Goal: Task Accomplishment & Management: Manage account settings

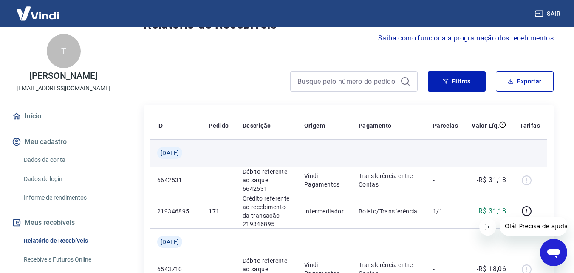
scroll to position [43, 0]
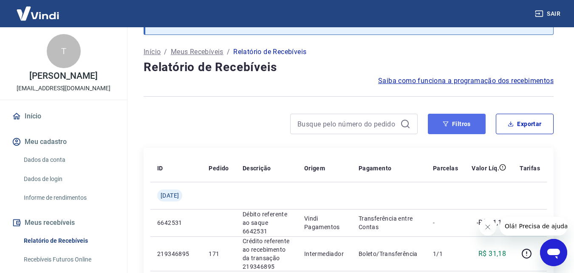
click at [464, 126] on button "Filtros" at bounding box center [457, 124] width 58 height 20
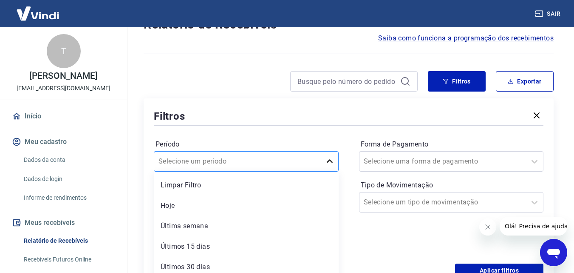
scroll to position [111, 0]
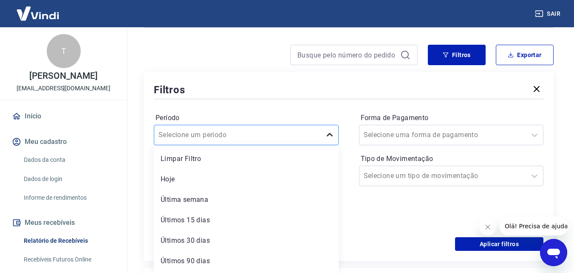
click at [326, 145] on div "option Limpar Filtro focused, 1 of 7. 7 results available. Use Up and Down to c…" at bounding box center [246, 135] width 185 height 20
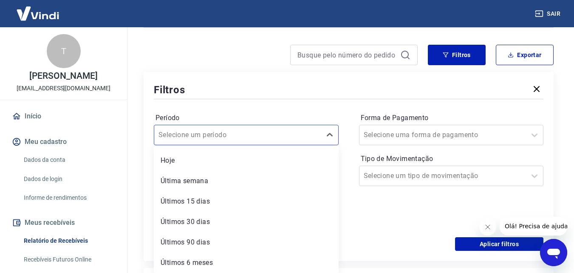
click at [357, 208] on div "Período option Últimos 30 dias focused, 5 of 7. 7 results available. Use Up and…" at bounding box center [349, 169] width 390 height 136
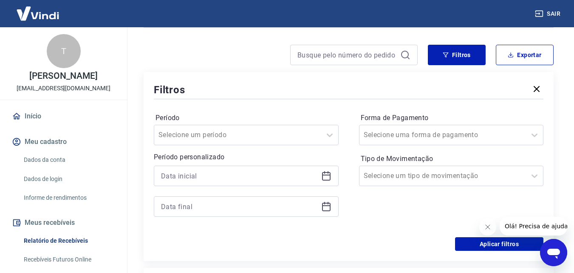
scroll to position [154, 0]
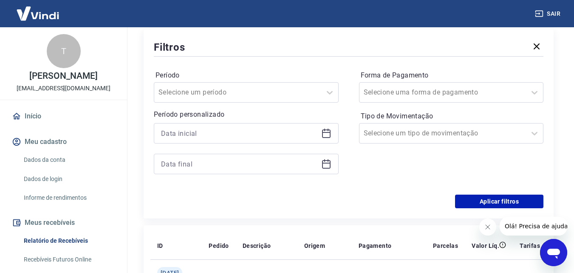
click at [329, 132] on div at bounding box center [246, 133] width 185 height 20
click at [329, 132] on icon at bounding box center [326, 132] width 9 height 1
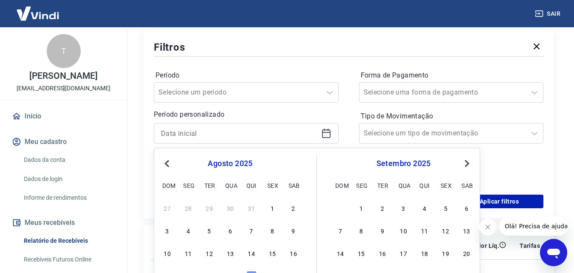
click at [168, 163] on span "Previous Month" at bounding box center [168, 163] width 0 height 10
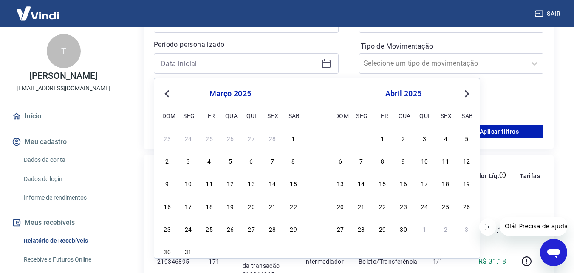
scroll to position [239, 0]
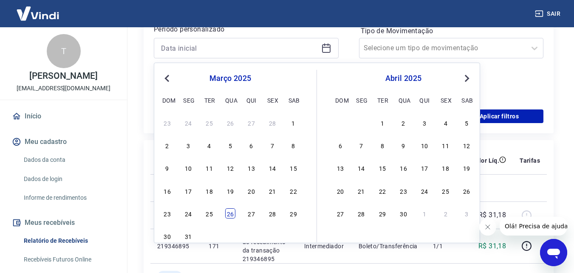
click at [233, 209] on div "26" at bounding box center [230, 213] width 10 height 10
type input "26/03/2025"
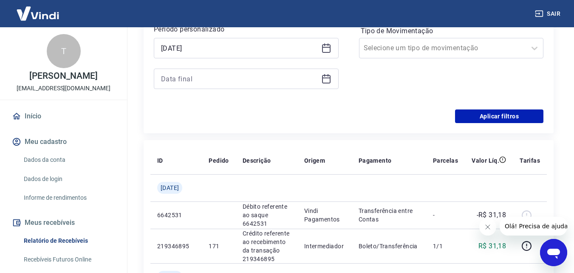
click at [325, 79] on icon at bounding box center [326, 79] width 10 height 10
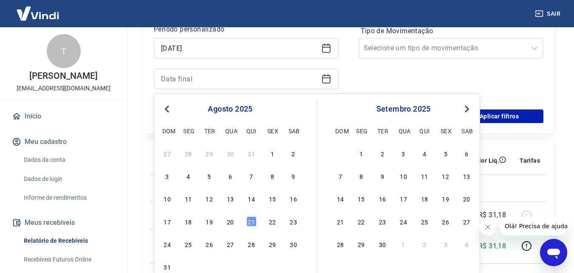
click at [168, 109] on span "Previous Month" at bounding box center [168, 109] width 0 height 10
click at [469, 110] on button "Next Month" at bounding box center [467, 109] width 10 height 10
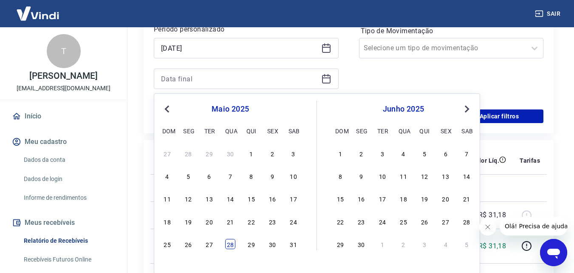
click at [233, 247] on div "28" at bounding box center [230, 243] width 10 height 10
type input "28/05/2025"
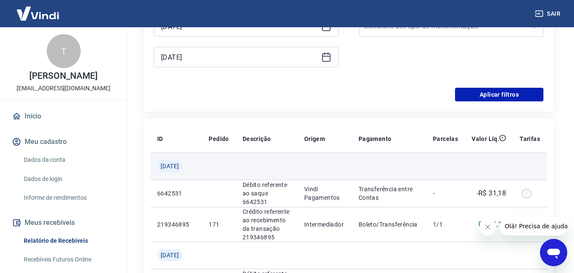
scroll to position [281, 0]
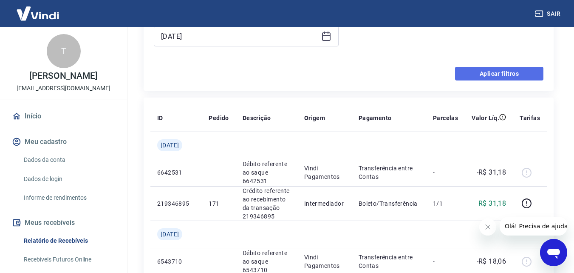
click at [514, 72] on button "Aplicar filtros" at bounding box center [499, 74] width 88 height 14
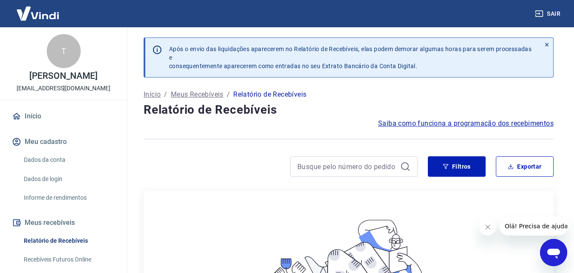
click at [201, 94] on p "Meus Recebíveis" at bounding box center [197, 94] width 53 height 10
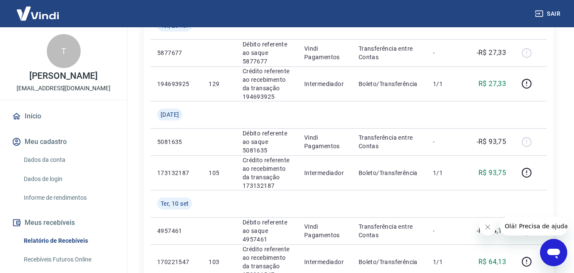
scroll to position [595, 0]
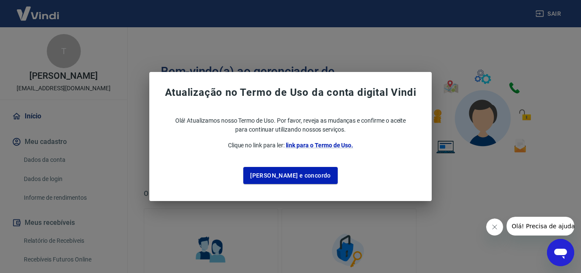
click at [100, 119] on div "Atualização no Termo de Uso da conta digital Vindi Olá! Atualizamos nosso Termo…" at bounding box center [290, 136] width 581 height 273
click at [289, 172] on button "[PERSON_NAME] e concordo" at bounding box center [290, 175] width 94 height 17
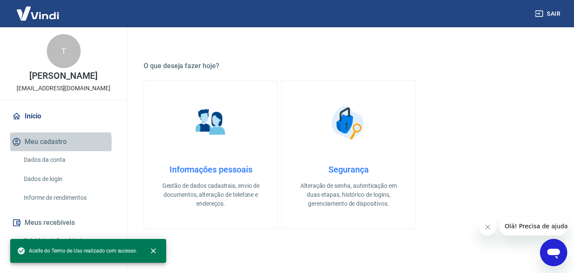
click at [46, 142] on button "Meu cadastro" at bounding box center [63, 141] width 107 height 19
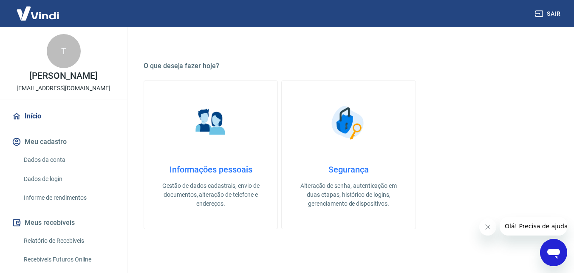
click at [53, 162] on link "Dados da conta" at bounding box center [68, 159] width 97 height 17
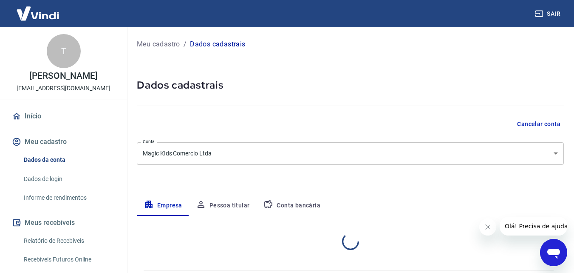
select select "SP"
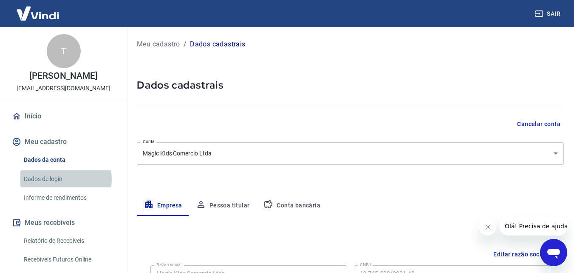
click at [55, 179] on link "Dados de login" at bounding box center [68, 178] width 97 height 17
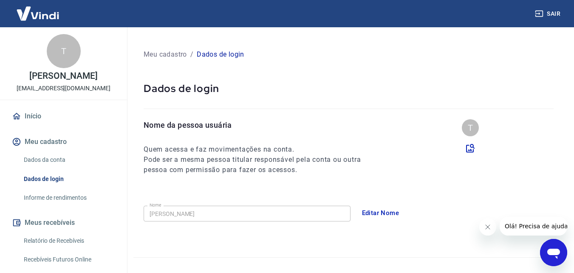
click at [60, 194] on link "Informe de rendimentos" at bounding box center [68, 197] width 97 height 17
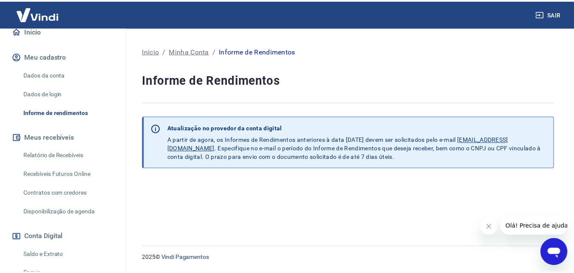
scroll to position [128, 0]
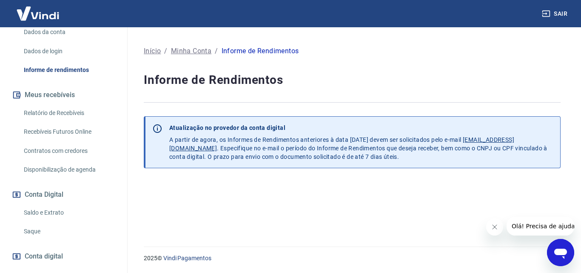
click at [65, 109] on link "Relatório de Recebíveis" at bounding box center [68, 112] width 97 height 17
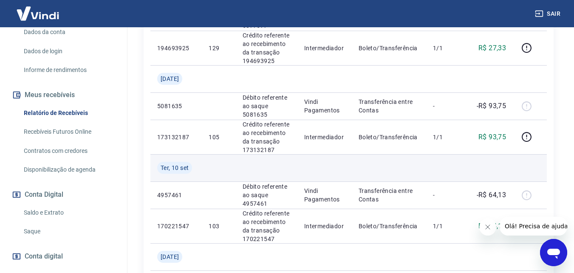
scroll to position [638, 0]
